Goal: Transaction & Acquisition: Purchase product/service

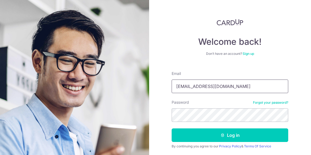
click at [197, 88] on input "joelfoomg@gmail.com" at bounding box center [230, 86] width 117 height 14
type input "joelfoo@gmail.com"
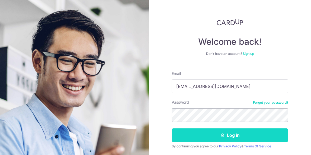
click at [227, 136] on button "Log in" at bounding box center [230, 135] width 117 height 14
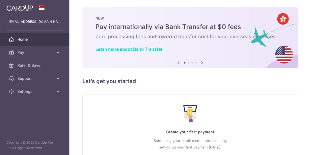
scroll to position [2, 0]
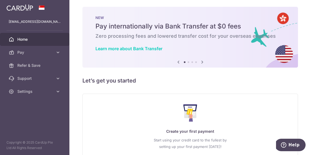
click at [202, 63] on icon at bounding box center [202, 62] width 7 height 7
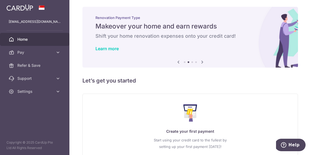
click at [202, 63] on icon at bounding box center [202, 62] width 7 height 7
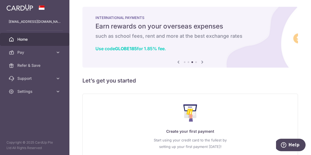
click at [202, 63] on icon at bounding box center [202, 62] width 7 height 7
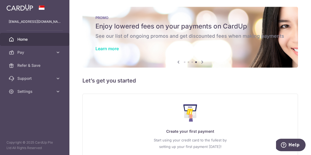
click at [0, 0] on main "joelfoo@gmail.com Home Pay Payments Recipients Cards Refer & Save Support FAQ C…" at bounding box center [155, 77] width 311 height 155
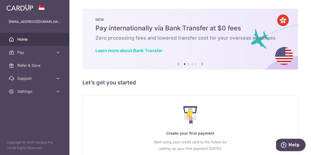
scroll to position [43, 0]
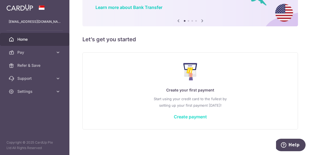
click at [193, 116] on link "Create payment" at bounding box center [190, 116] width 33 height 5
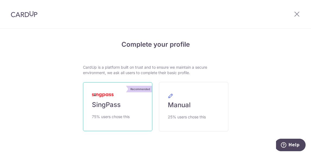
click at [112, 103] on span "SingPass" at bounding box center [106, 104] width 29 height 9
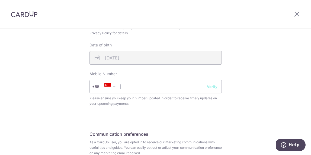
scroll to position [201, 0]
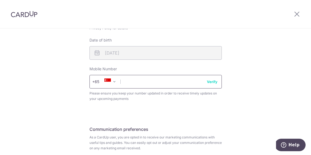
click at [132, 81] on input "text" at bounding box center [155, 82] width 132 height 14
type input "82000777"
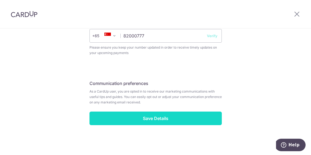
click at [157, 119] on input "Save Details" at bounding box center [155, 118] width 132 height 14
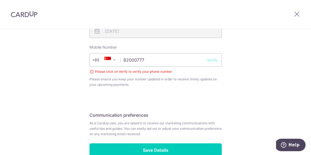
click at [213, 60] on button "Verify" at bounding box center [212, 59] width 11 height 5
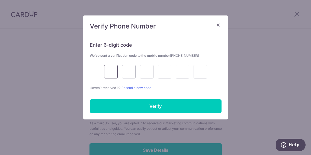
click at [112, 71] on input "text" at bounding box center [111, 72] width 14 height 14
type input "5"
type input "0"
type input "5"
type input "3"
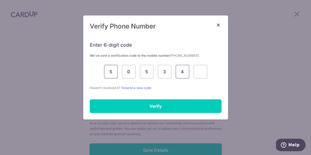
type input "4"
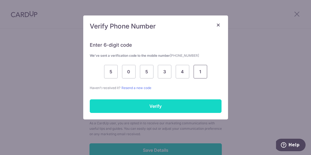
type input "1"
click at [153, 105] on input "Verify" at bounding box center [156, 106] width 132 height 14
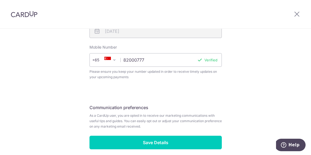
scroll to position [247, 0]
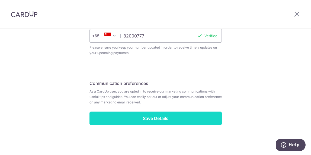
click at [156, 119] on input "Save Details" at bounding box center [155, 118] width 132 height 14
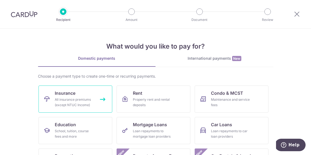
click at [80, 103] on div "All insurance premiums (except NTUC Income)" at bounding box center [74, 102] width 39 height 11
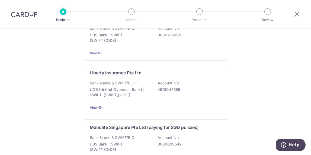
scroll to position [41, 0]
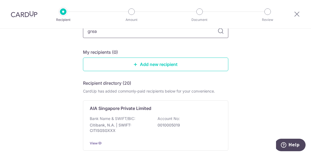
type input "great"
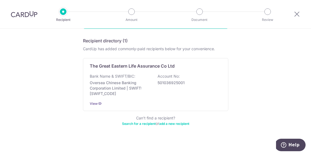
scroll to position [86, 0]
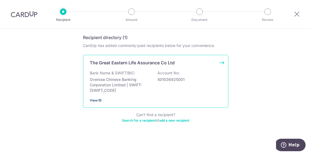
click at [98, 100] on icon at bounding box center [100, 100] width 4 height 4
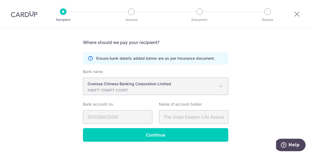
scroll to position [103, 0]
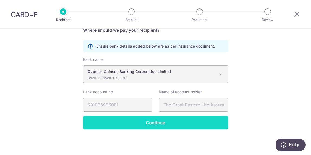
click at [157, 124] on input "Continue" at bounding box center [155, 123] width 145 height 14
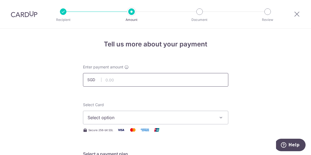
click at [113, 80] on input "text" at bounding box center [155, 80] width 145 height 14
type input "4,000.00"
click at [176, 117] on span "Select option" at bounding box center [151, 117] width 126 height 7
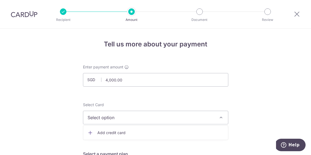
click at [116, 132] on span "Add credit card" at bounding box center [160, 132] width 126 height 5
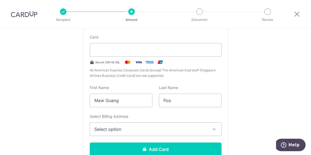
scroll to position [105, 0]
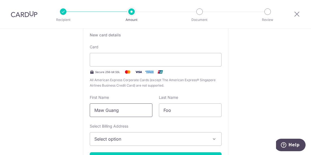
drag, startPoint x: 129, startPoint y: 109, endPoint x: 76, endPoint y: 101, distance: 53.3
type input "j"
type input "H"
type input "[PERSON_NAME]"
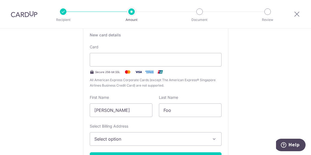
click at [133, 139] on span "Select option" at bounding box center [150, 139] width 113 height 7
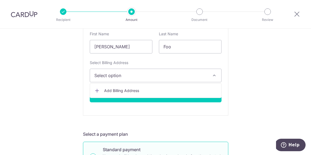
scroll to position [169, 0]
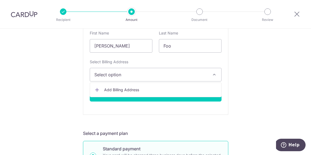
click at [113, 90] on span "Add Billing Address" at bounding box center [160, 89] width 113 height 5
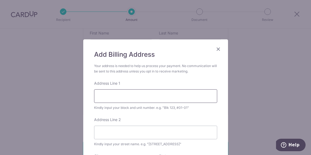
click at [111, 94] on input "Address Line 1" at bounding box center [155, 96] width 123 height 14
type input "118 Siang Kuang Avenue"
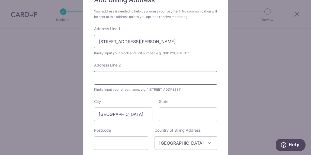
scroll to position [62, 0]
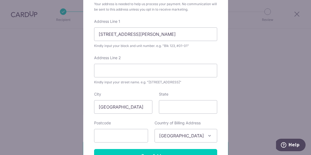
click at [100, 144] on form "Your address is needed to help us process your payment. No communication will b…" at bounding box center [155, 81] width 123 height 161
click at [105, 136] on input "text" at bounding box center [121, 136] width 54 height 14
type input "348006"
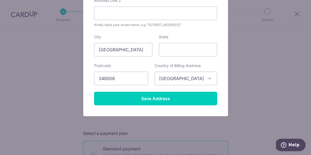
scroll to position [120, 0]
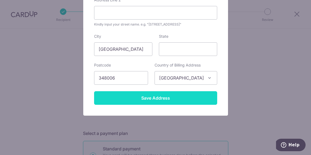
click at [152, 99] on input "Save Address" at bounding box center [155, 98] width 123 height 14
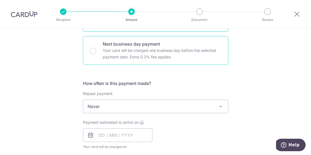
scroll to position [335, 0]
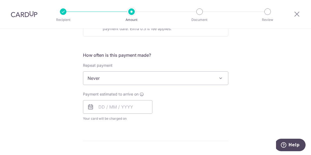
click at [128, 76] on span "Never" at bounding box center [155, 78] width 145 height 13
click at [100, 107] on input "text" at bounding box center [117, 107] width 69 height 14
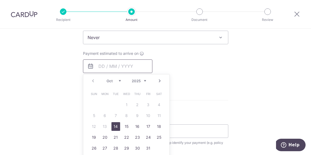
scroll to position [381, 0]
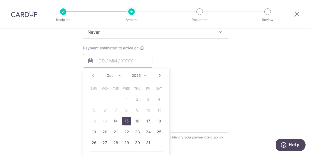
click at [126, 120] on link "15" at bounding box center [126, 121] width 9 height 9
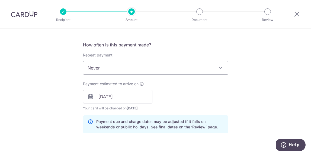
scroll to position [364, 0]
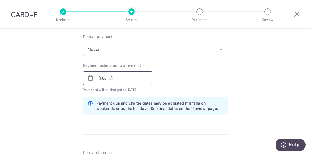
click at [130, 80] on input "15/10/2025" at bounding box center [117, 78] width 69 height 14
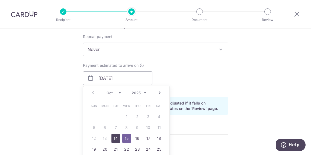
click at [115, 138] on link "14" at bounding box center [115, 138] width 9 height 9
type input "[DATE]"
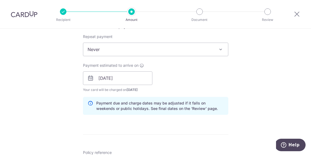
click at [189, 68] on div "Payment estimated to arrive on 14/10/2025 Prev Next Oct Nov Dec 2025 2026 2027 …" at bounding box center [156, 78] width 152 height 30
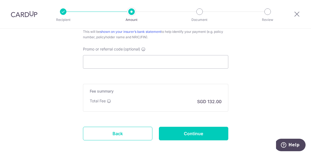
scroll to position [510, 0]
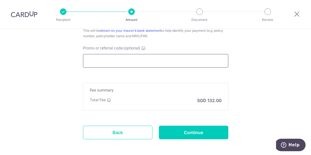
click at [123, 65] on input "Promo or referral code (optional)" at bounding box center [155, 61] width 145 height 14
paste input "MILELION"
type input "MILELION"
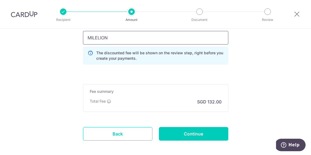
scroll to position [532, 0]
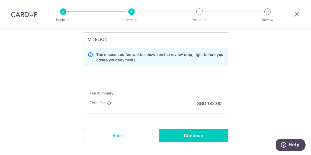
drag, startPoint x: 115, startPoint y: 41, endPoint x: 76, endPoint y: 34, distance: 39.8
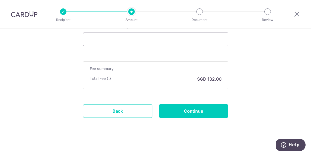
click at [94, 39] on input "Promo or referral code (optional)" at bounding box center [155, 40] width 145 height 14
paste input "MILELION"
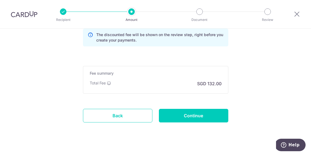
scroll to position [559, 0]
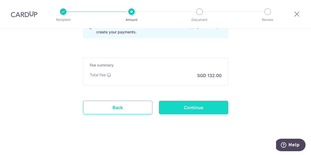
type input "MILELION"
click at [188, 107] on input "Continue" at bounding box center [193, 108] width 69 height 14
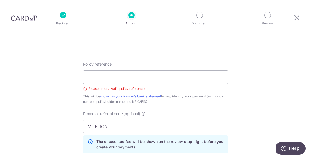
scroll to position [325, 0]
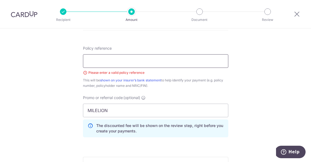
click at [99, 63] on input "Policy reference" at bounding box center [155, 61] width 145 height 14
paste input "0238202413"
click at [88, 61] on input "0238202413" at bounding box center [155, 61] width 145 height 14
click at [118, 62] on input "0238202413" at bounding box center [155, 61] width 145 height 14
type input "0238202413"
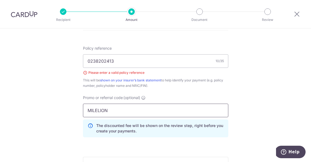
click at [117, 110] on input "MILELION" at bounding box center [155, 111] width 145 height 14
paste input "0238202413"
type input "MILELION 0238202413"
drag, startPoint x: 119, startPoint y: 62, endPoint x: 64, endPoint y: 41, distance: 58.9
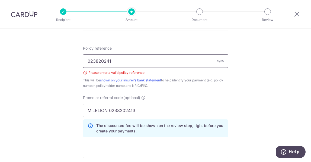
type input "0238202413"
click at [142, 112] on input "MILELION 0238202413" at bounding box center [155, 111] width 145 height 14
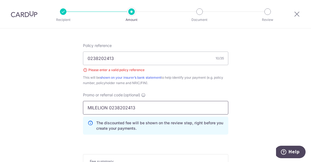
scroll to position [326, 0]
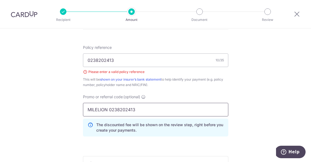
click at [140, 110] on input "MILELION 0238202413" at bounding box center [155, 110] width 145 height 14
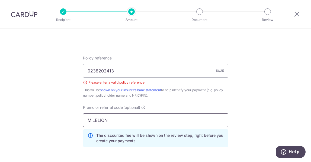
scroll to position [316, 0]
type input "MILELION"
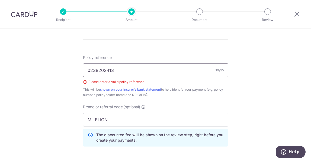
drag, startPoint x: 118, startPoint y: 69, endPoint x: 78, endPoint y: 63, distance: 40.3
paste input "8a23f49299c487690199c70470910599"
type input "8a23f49299c487690199c70470910599"
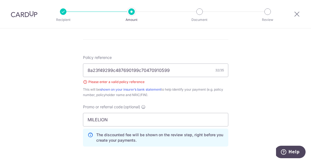
click at [88, 71] on input "8a23f49299c487690199c70470910599" at bounding box center [155, 70] width 145 height 14
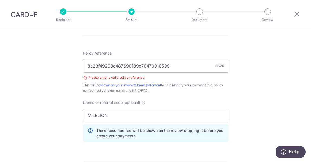
scroll to position [328, 0]
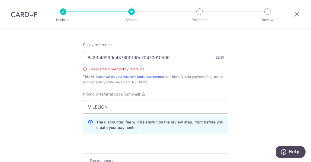
drag, startPoint x: 178, startPoint y: 58, endPoint x: 73, endPoint y: 47, distance: 106.0
paste input "0088118760"
type input "0088118760"
click at [121, 76] on link "shown on your insurer’s bank statement" at bounding box center [130, 77] width 61 height 4
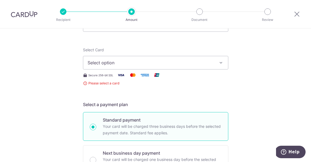
scroll to position [66, 0]
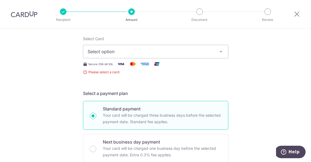
click at [136, 53] on span "Select option" at bounding box center [151, 51] width 126 height 7
click at [125, 67] on span "Add credit card" at bounding box center [160, 66] width 126 height 5
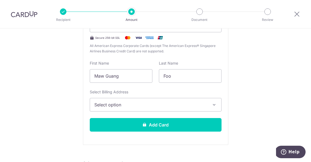
scroll to position [140, 0]
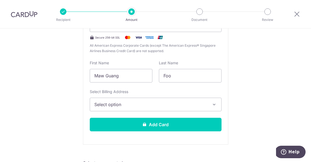
click at [152, 104] on span "Select option" at bounding box center [150, 104] width 113 height 7
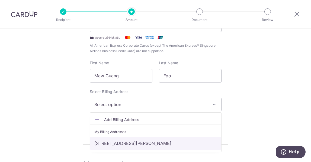
click at [148, 142] on link "[STREET_ADDRESS][PERSON_NAME]" at bounding box center [155, 143] width 131 height 13
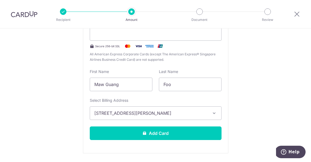
scroll to position [125, 0]
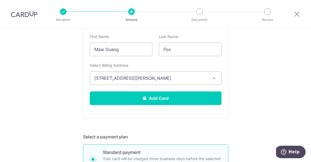
scroll to position [220, 0]
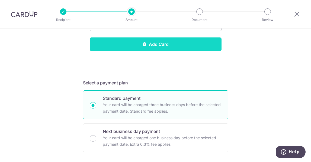
click at [157, 45] on button "Add Card" at bounding box center [156, 44] width 132 height 14
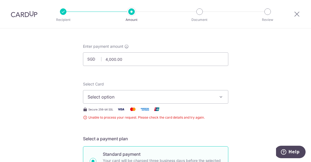
scroll to position [28, 0]
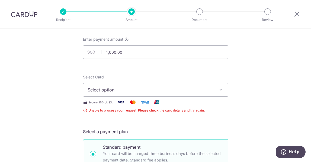
click at [168, 91] on span "Select option" at bounding box center [151, 89] width 126 height 7
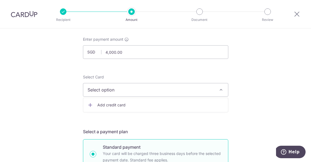
click at [151, 106] on span "Add credit card" at bounding box center [160, 104] width 126 height 5
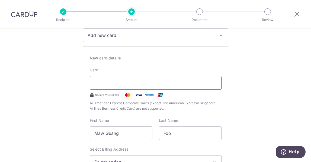
scroll to position [88, 0]
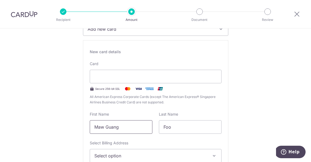
drag, startPoint x: 135, startPoint y: 127, endPoint x: 81, endPoint y: 121, distance: 54.3
type input "[PERSON_NAME]"
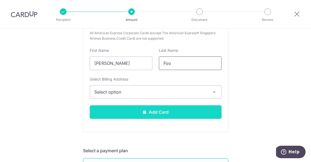
scroll to position [158, 0]
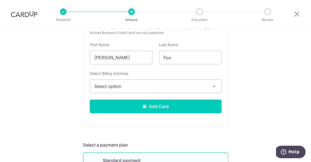
click at [122, 88] on span "Select option" at bounding box center [150, 86] width 113 height 7
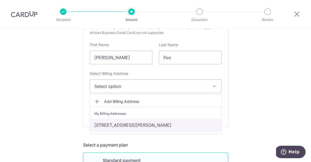
click at [121, 124] on link "[STREET_ADDRESS][PERSON_NAME]" at bounding box center [155, 124] width 131 height 13
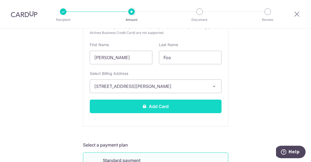
click at [157, 104] on button "Add Card" at bounding box center [156, 106] width 132 height 14
